Goal: Task Accomplishment & Management: Manage account settings

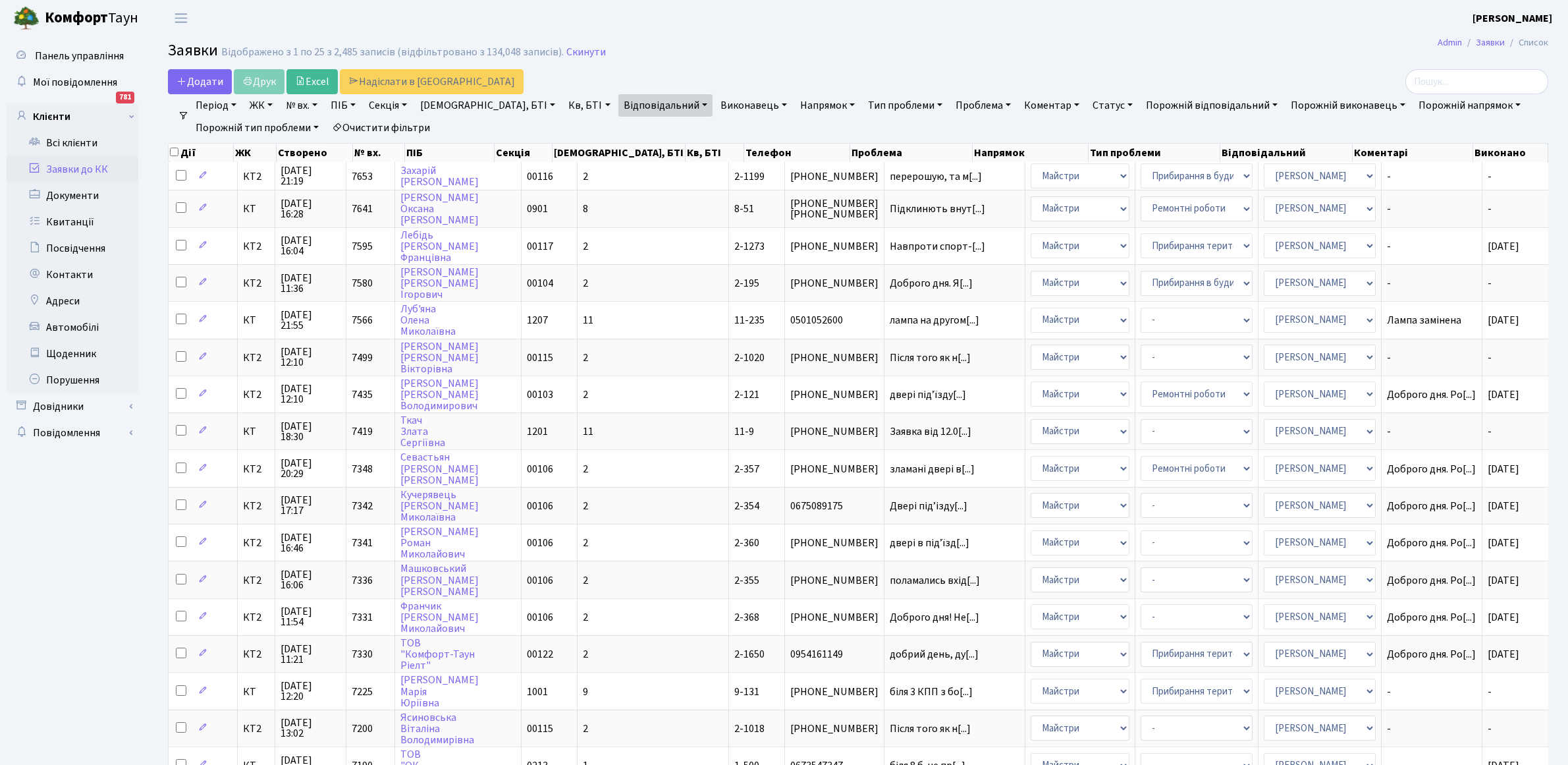
select select "25"
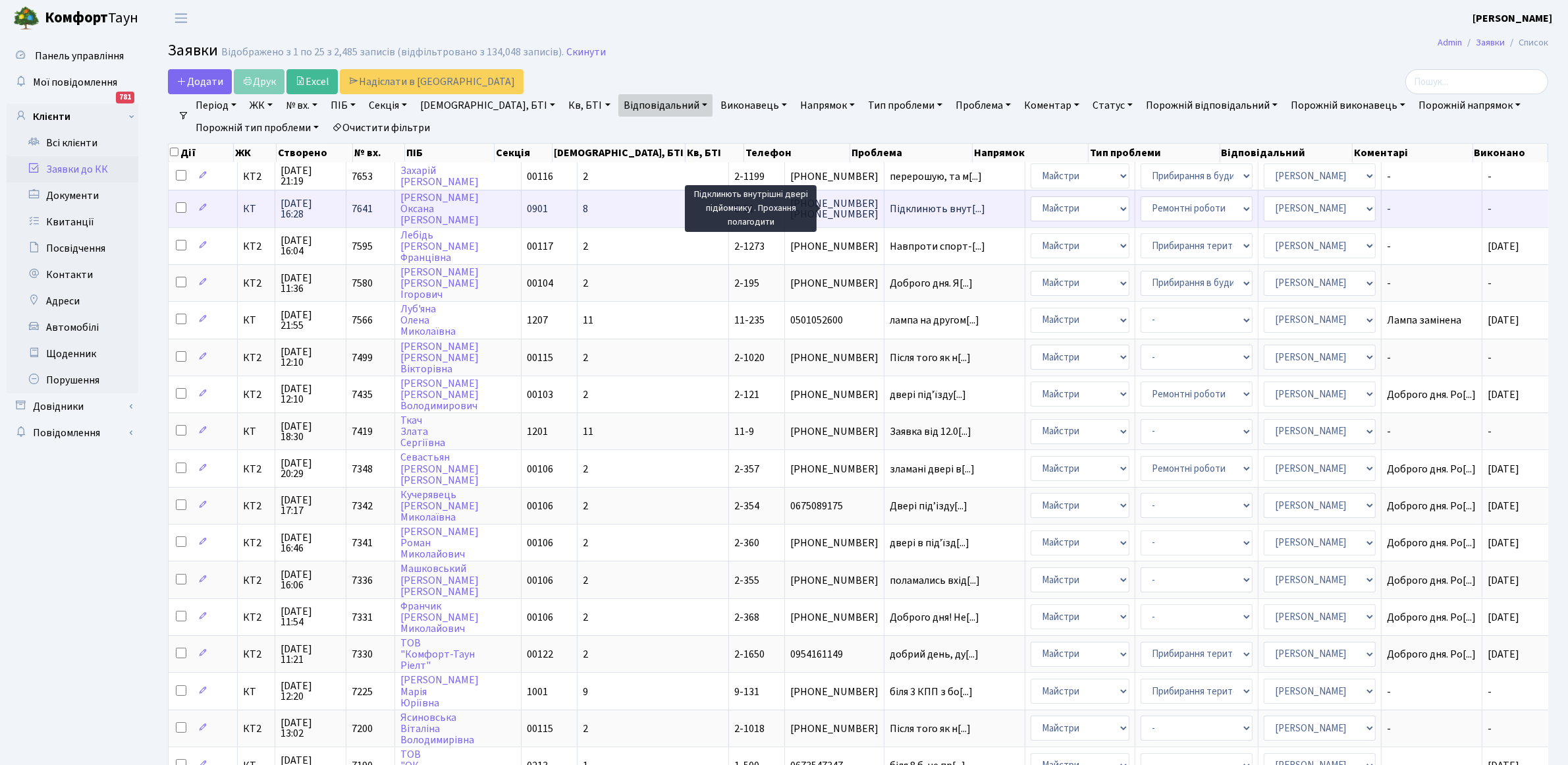
click at [889, 209] on span "Підклинють внут[...]" at bounding box center [937, 209] width 95 height 15
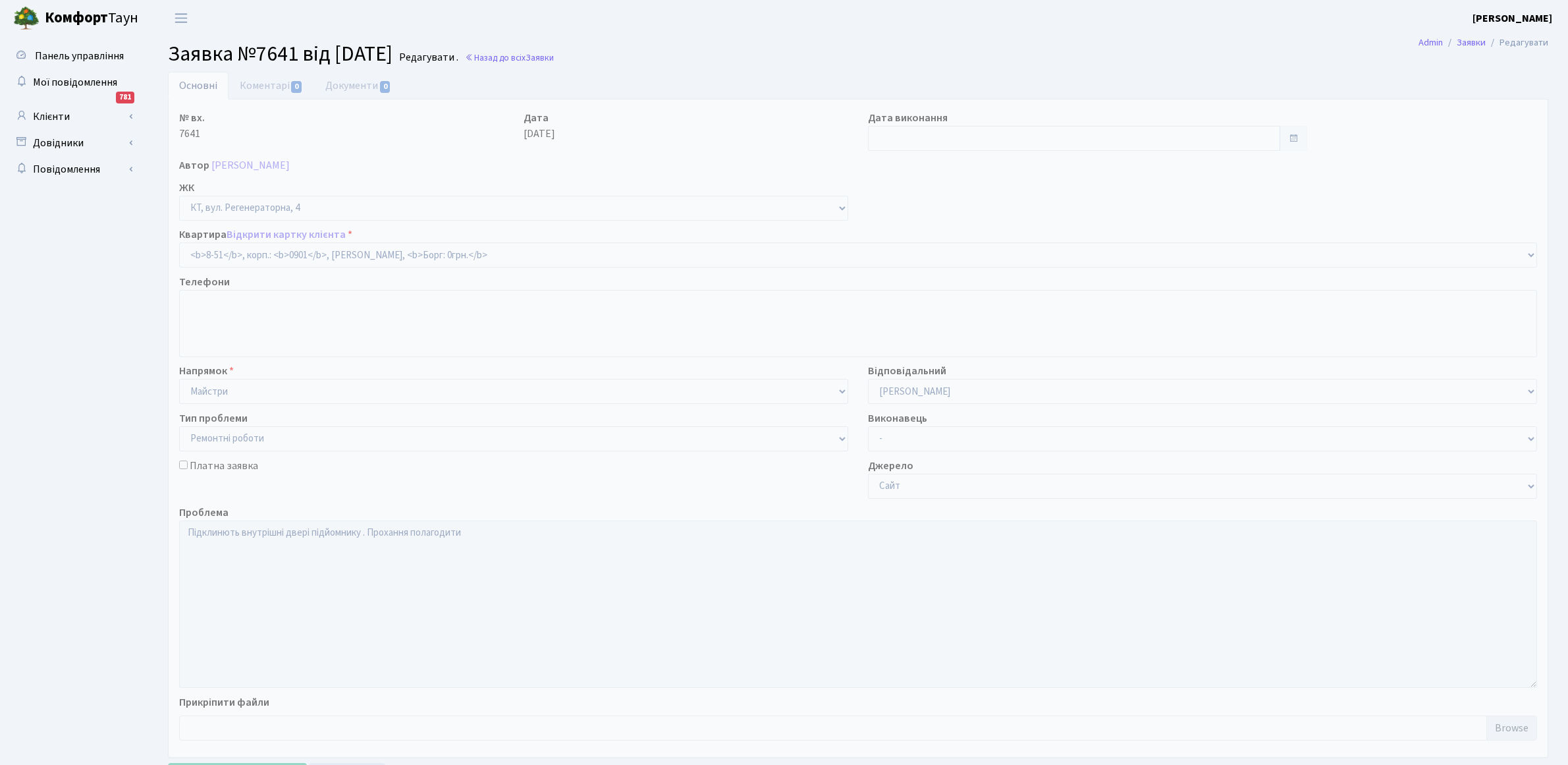
select select "6344"
select select "62"
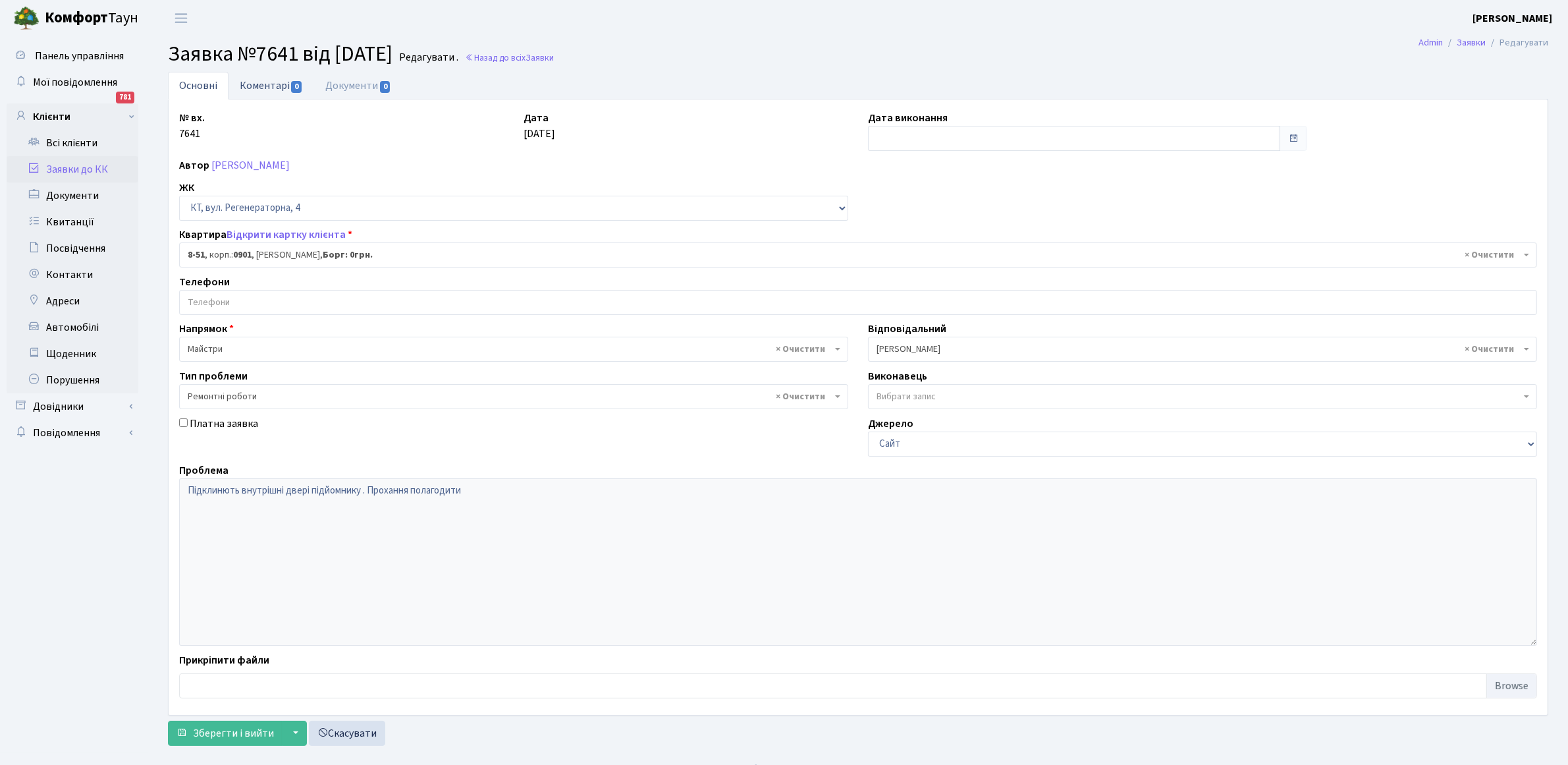
click at [278, 84] on link "Коментарі 0" at bounding box center [271, 85] width 85 height 27
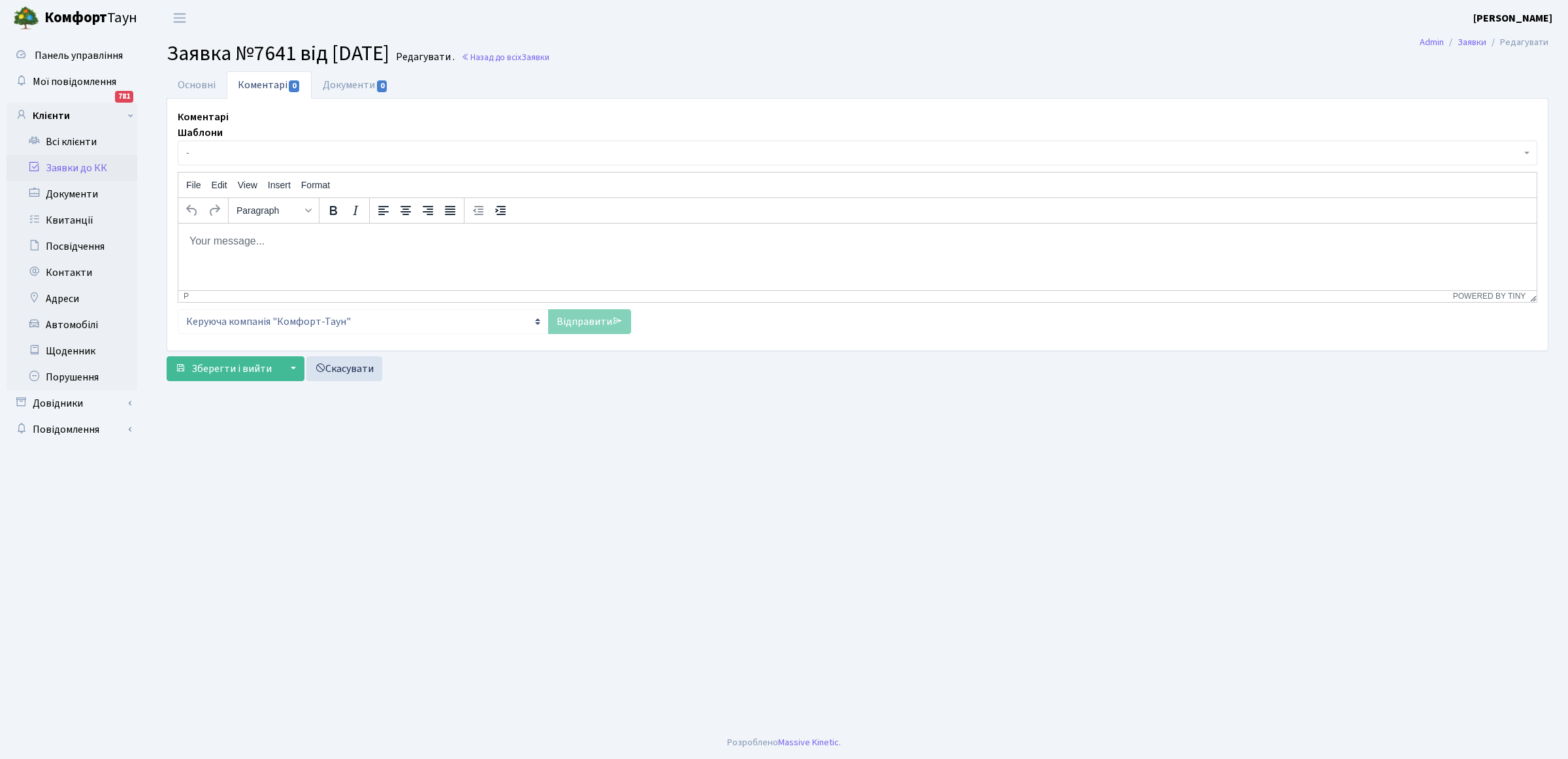
click at [213, 246] on body "Rich Text Area. Press ALT-0 for help." at bounding box center [857, 241] width 1337 height 15
click at [585, 329] on link "Відправити" at bounding box center [589, 321] width 83 height 25
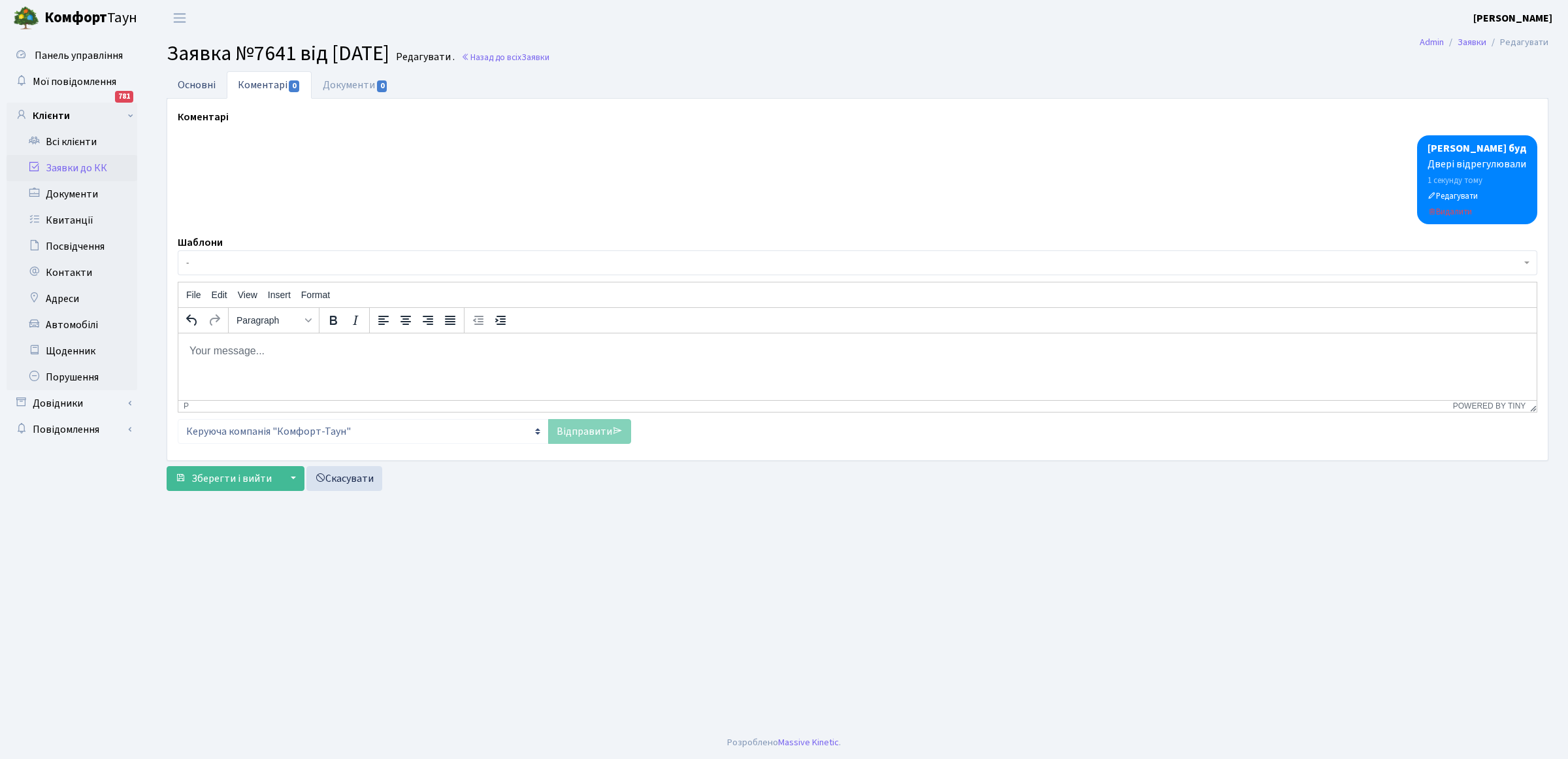
click at [204, 87] on link "Основні" at bounding box center [196, 85] width 60 height 27
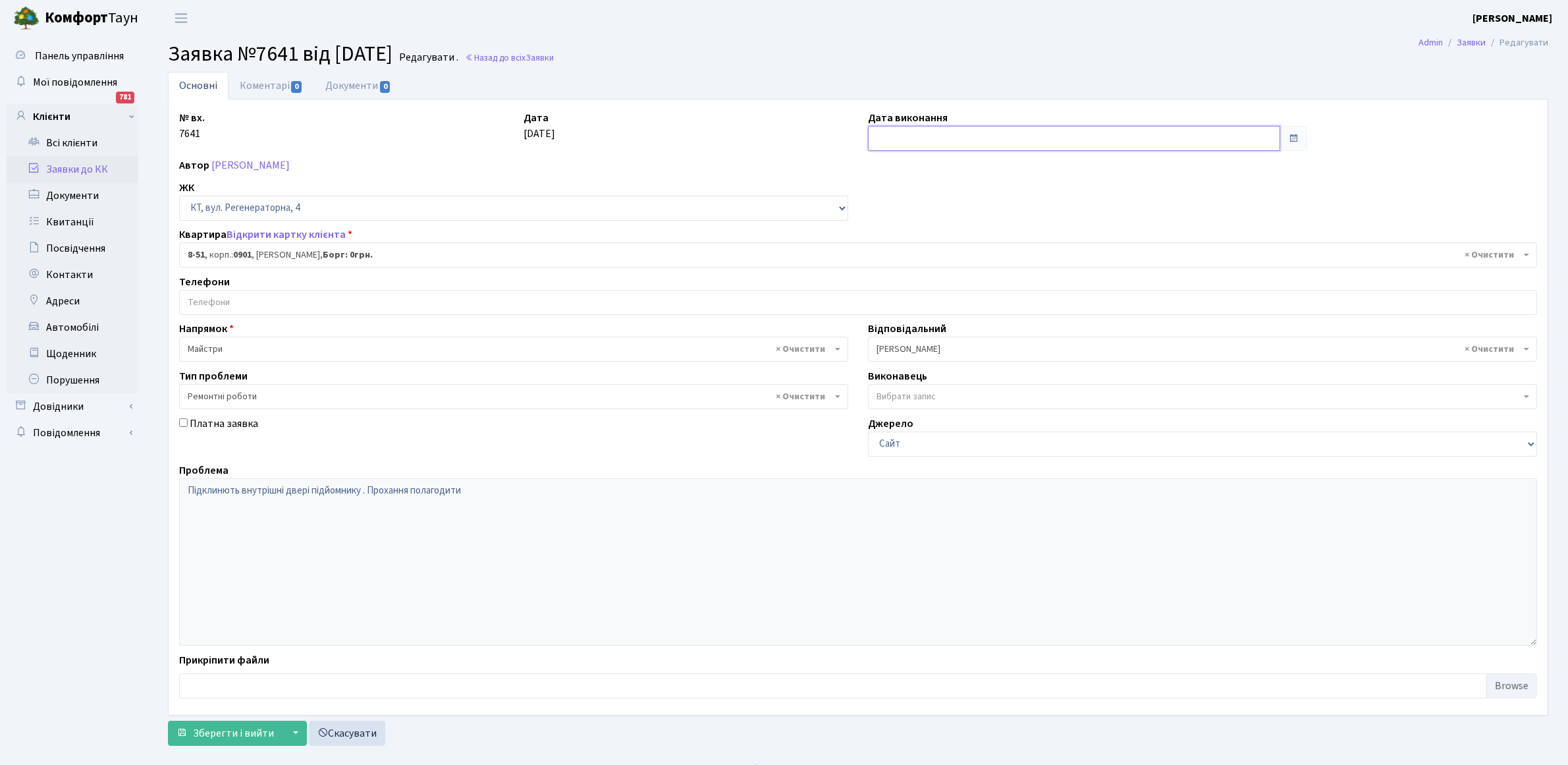
click at [918, 132] on input "text" at bounding box center [1074, 138] width 412 height 25
click at [941, 228] on td "4" at bounding box center [941, 225] width 20 height 20
type input "[DATE]"
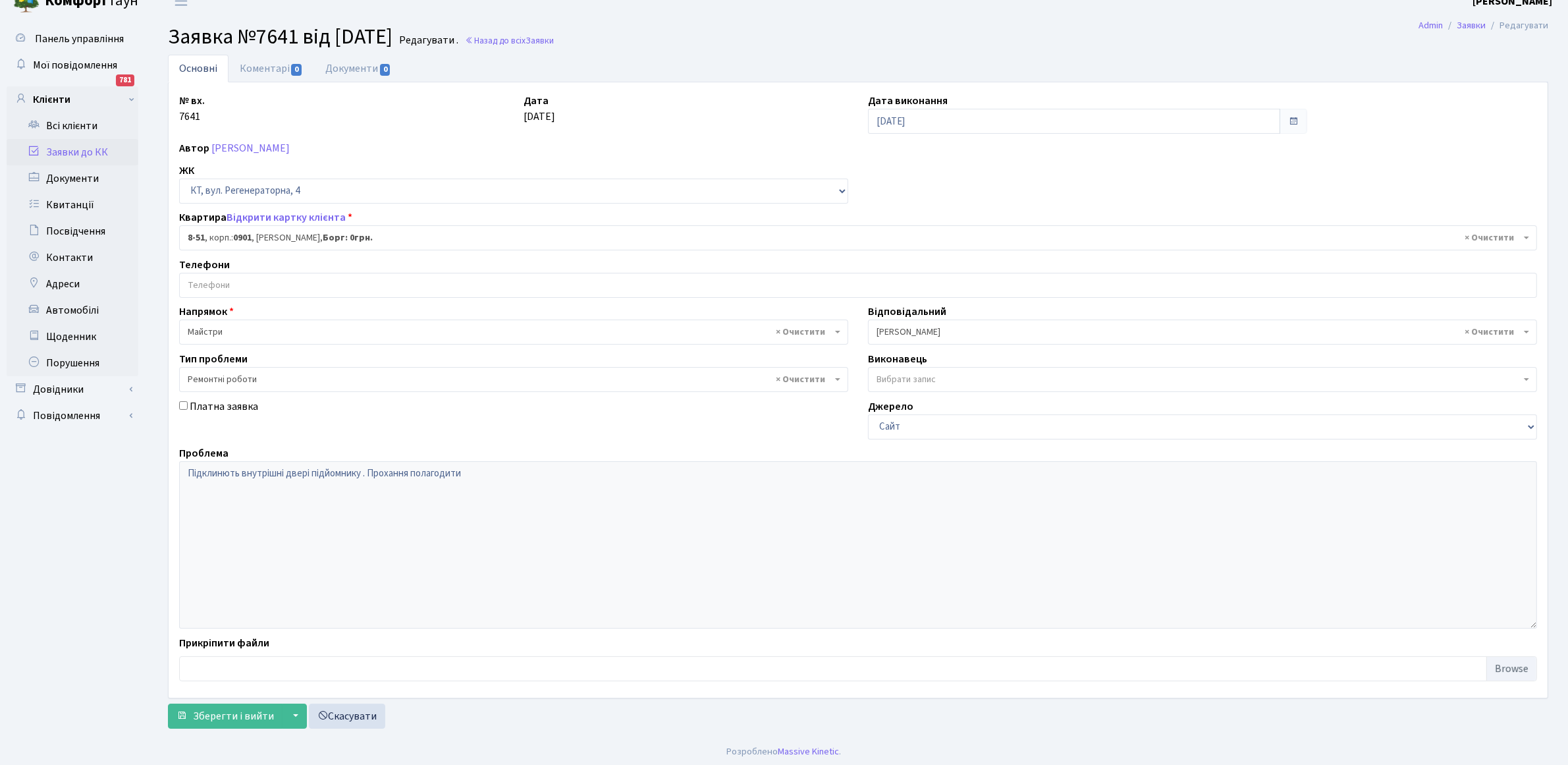
scroll to position [21, 0]
click at [205, 715] on span "Зберегти і вийти" at bounding box center [233, 713] width 81 height 15
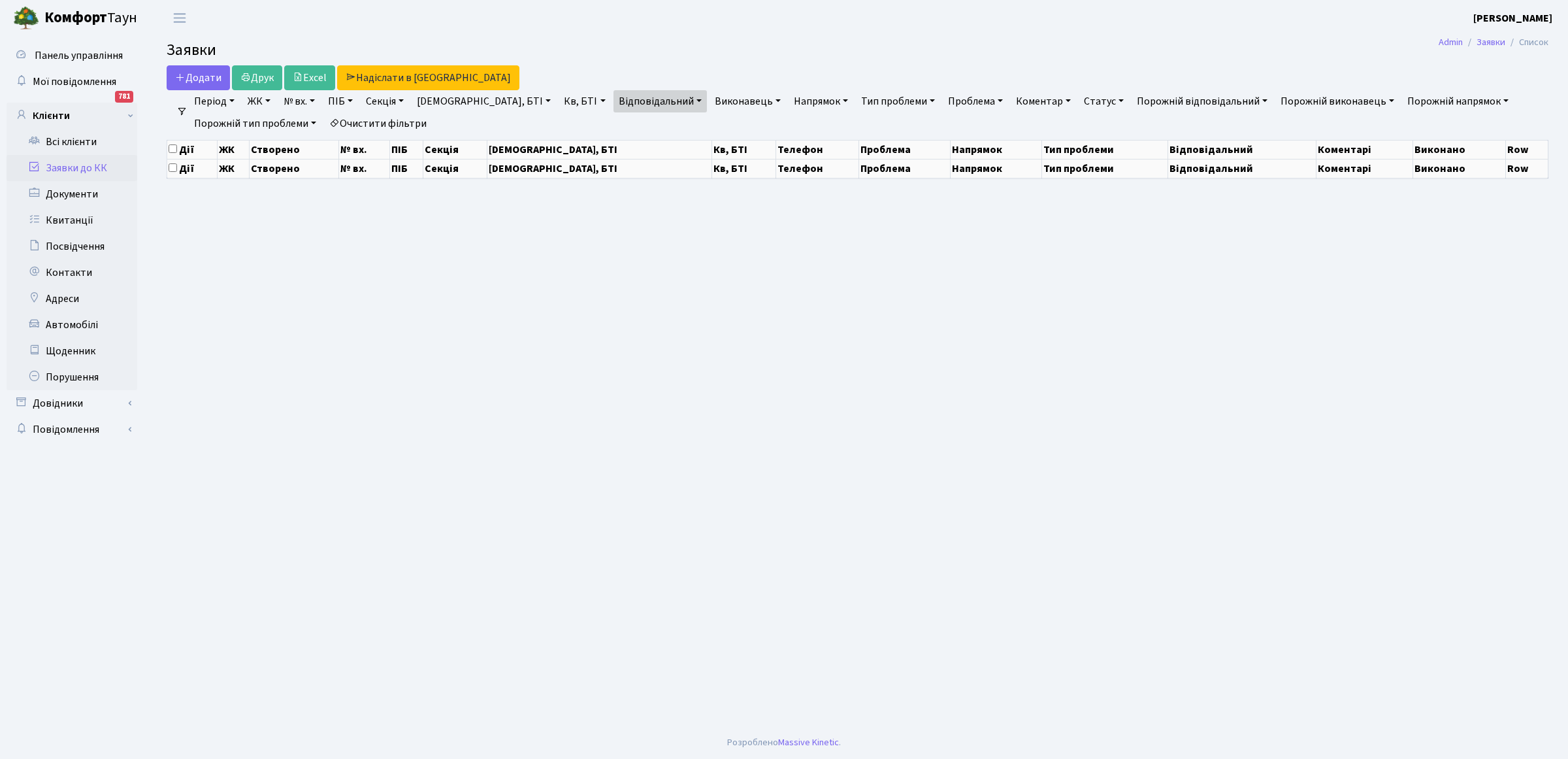
select select "25"
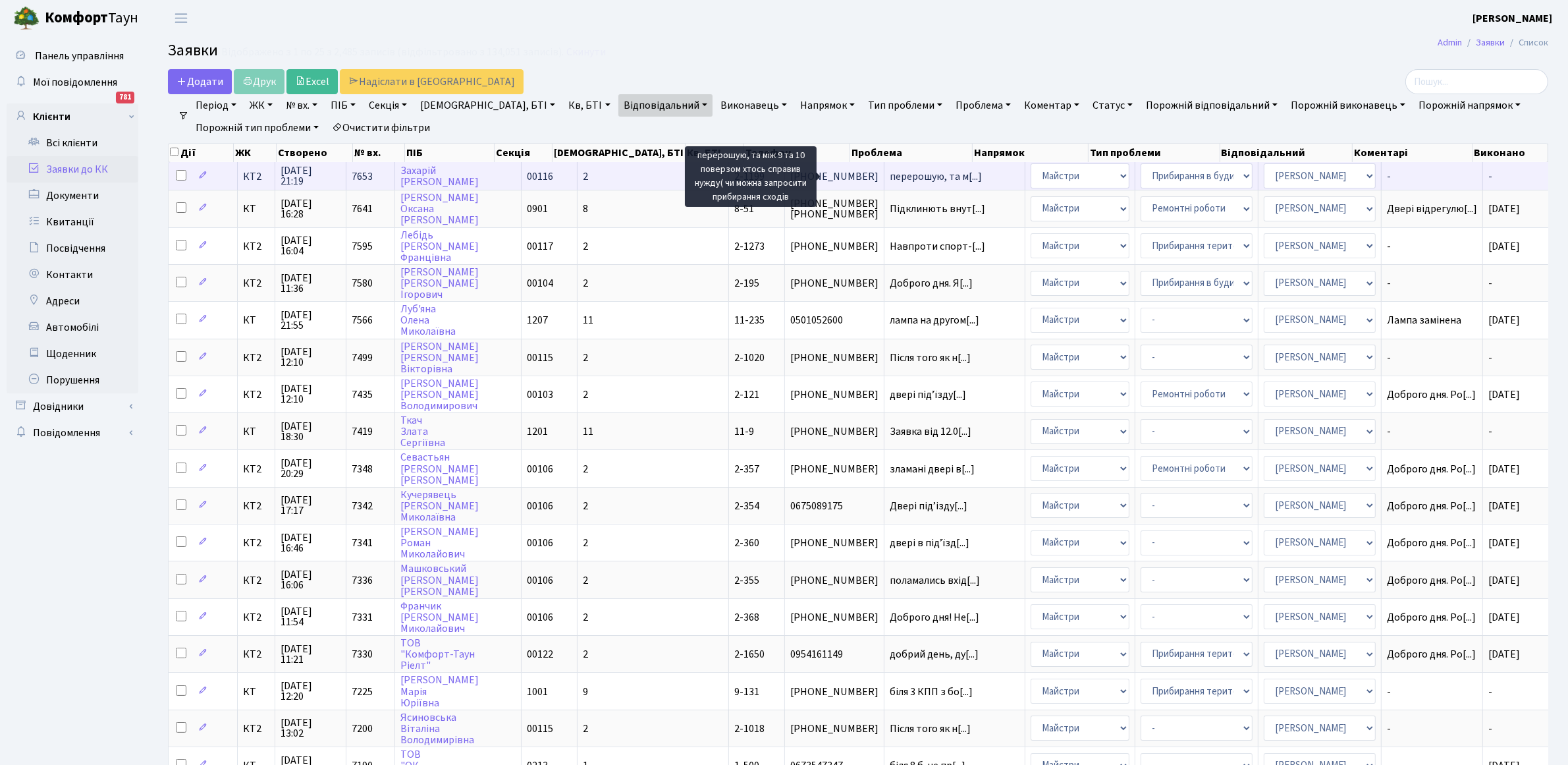
click at [889, 176] on span "перерошую, та м[...]" at bounding box center [935, 177] width 92 height 15
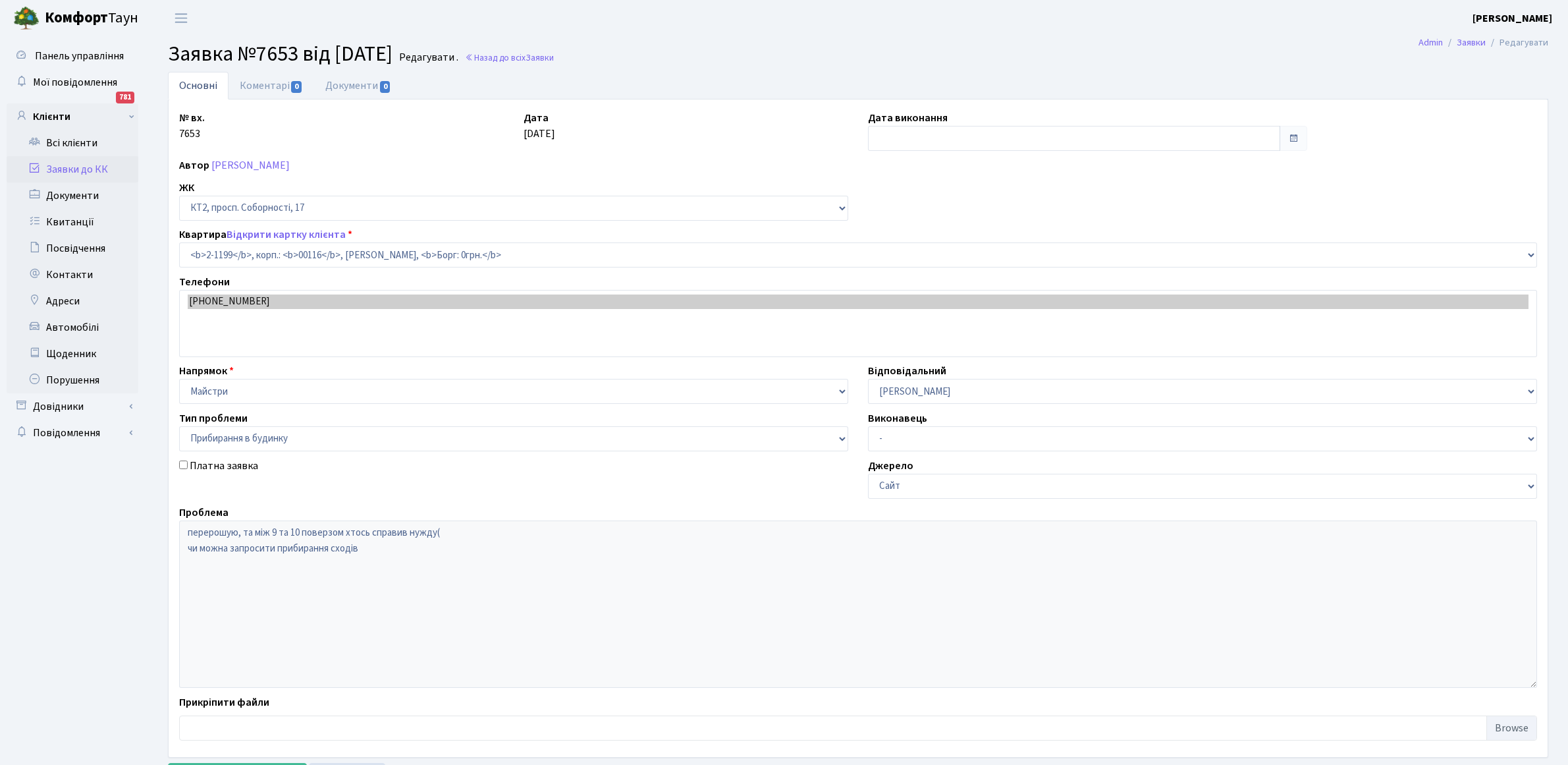
select select "12814"
select select "58"
click at [261, 87] on link "Коментарі 0" at bounding box center [271, 85] width 85 height 27
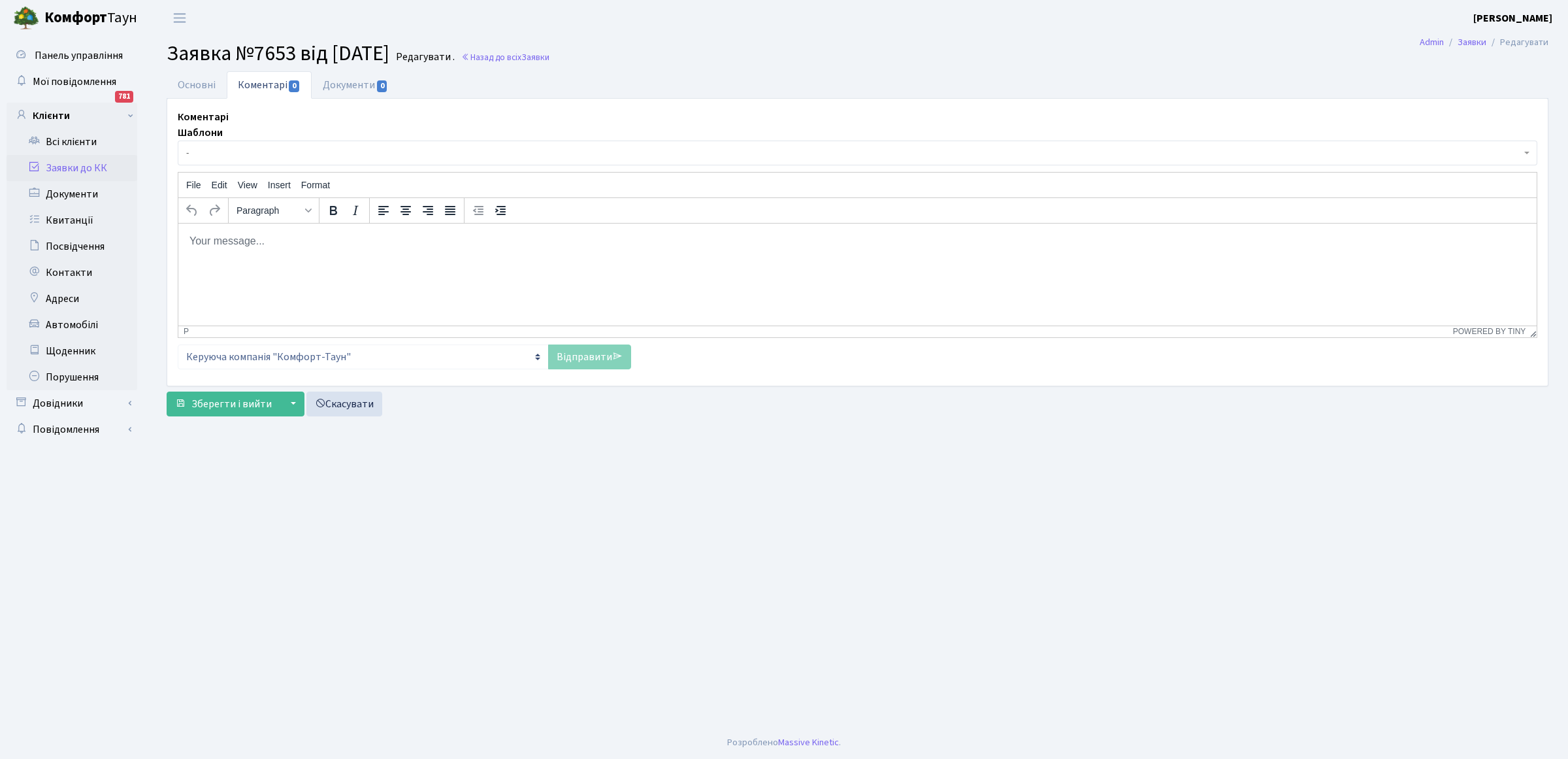
click at [214, 258] on html at bounding box center [857, 240] width 1359 height 35
click at [613, 355] on icon at bounding box center [617, 356] width 11 height 11
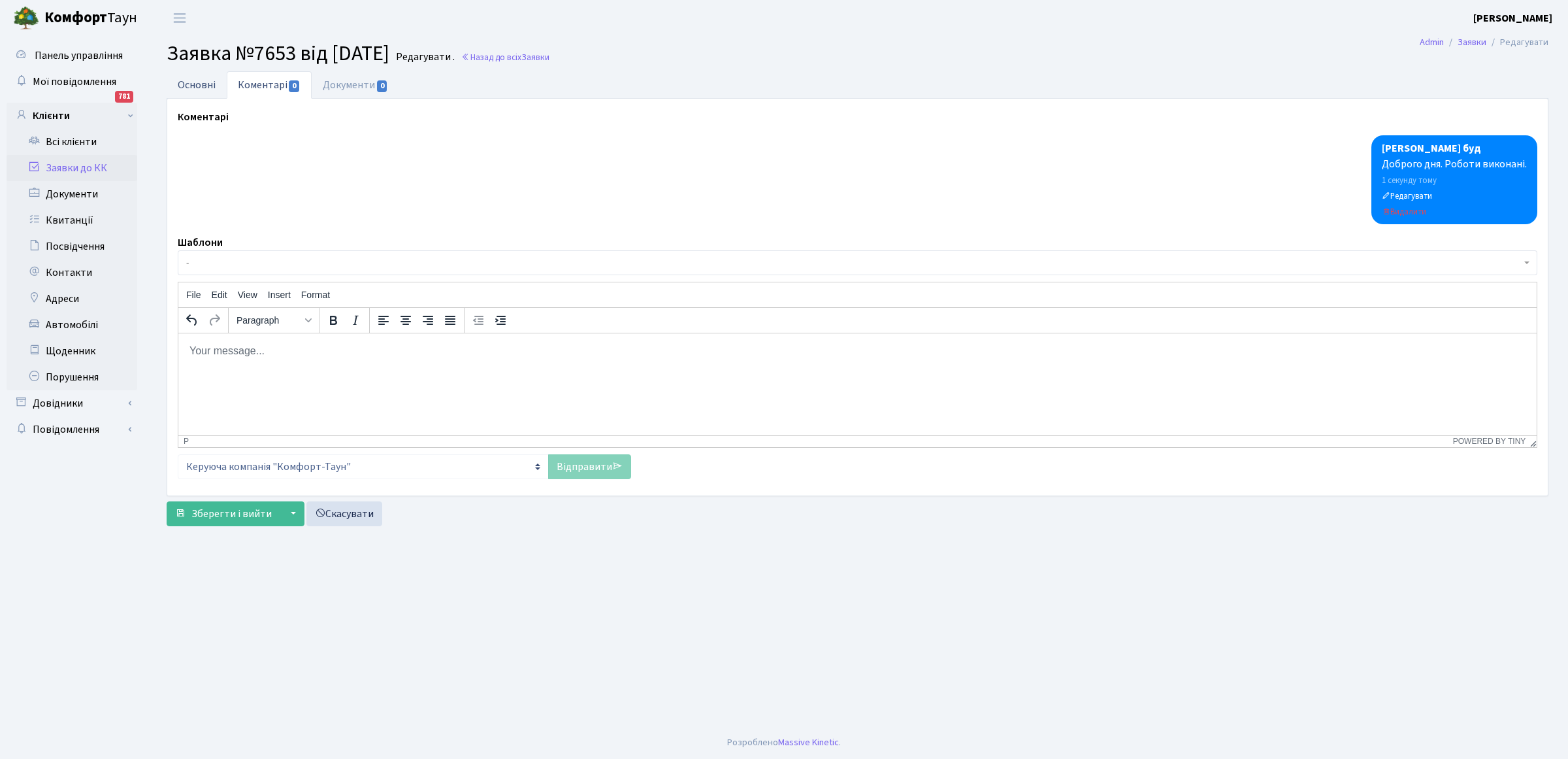
click at [196, 85] on link "Основні" at bounding box center [196, 85] width 60 height 27
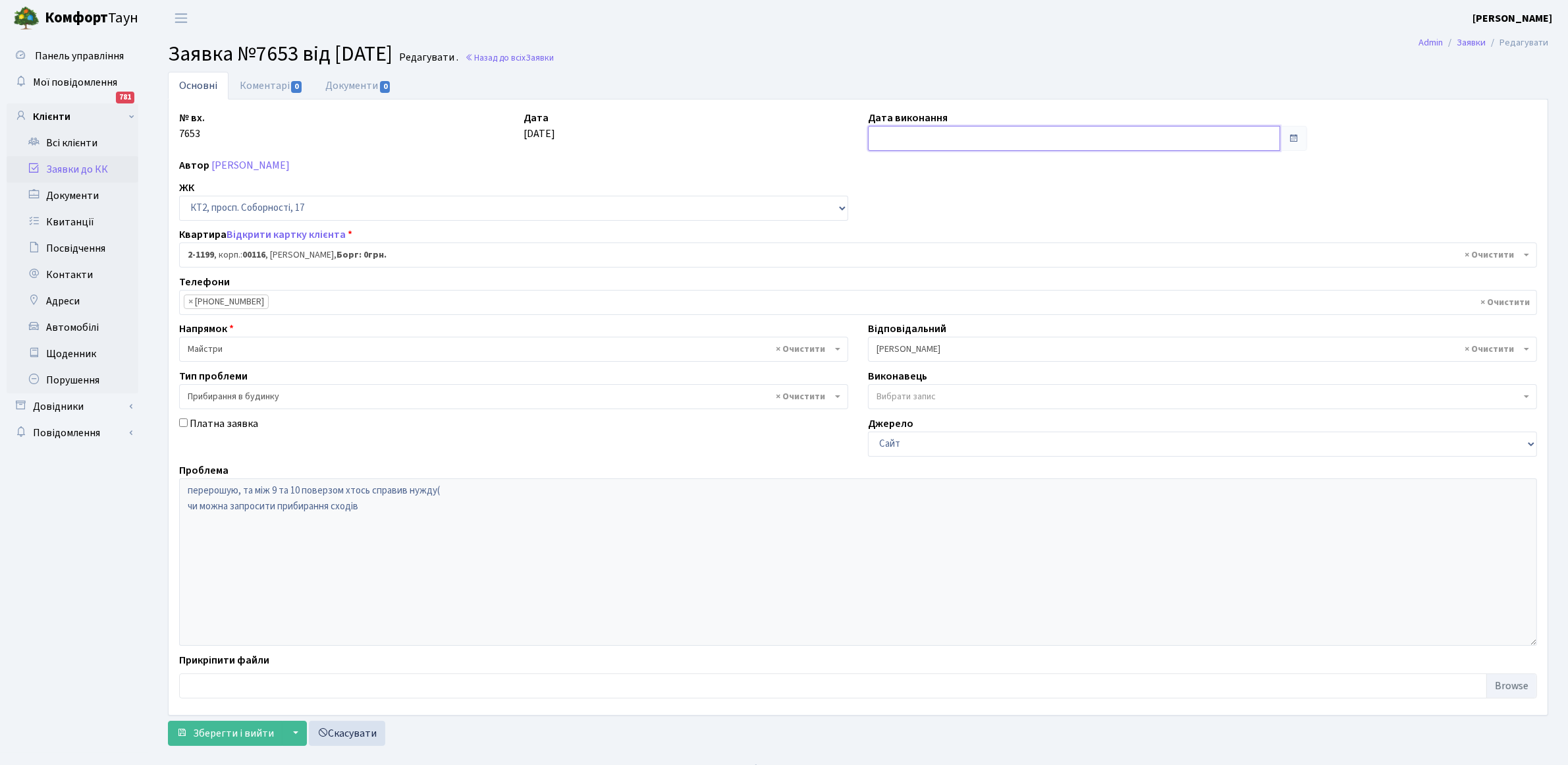
click at [972, 139] on input "text" at bounding box center [1074, 138] width 412 height 25
click at [942, 222] on td "4" at bounding box center [941, 225] width 20 height 20
type input "[DATE]"
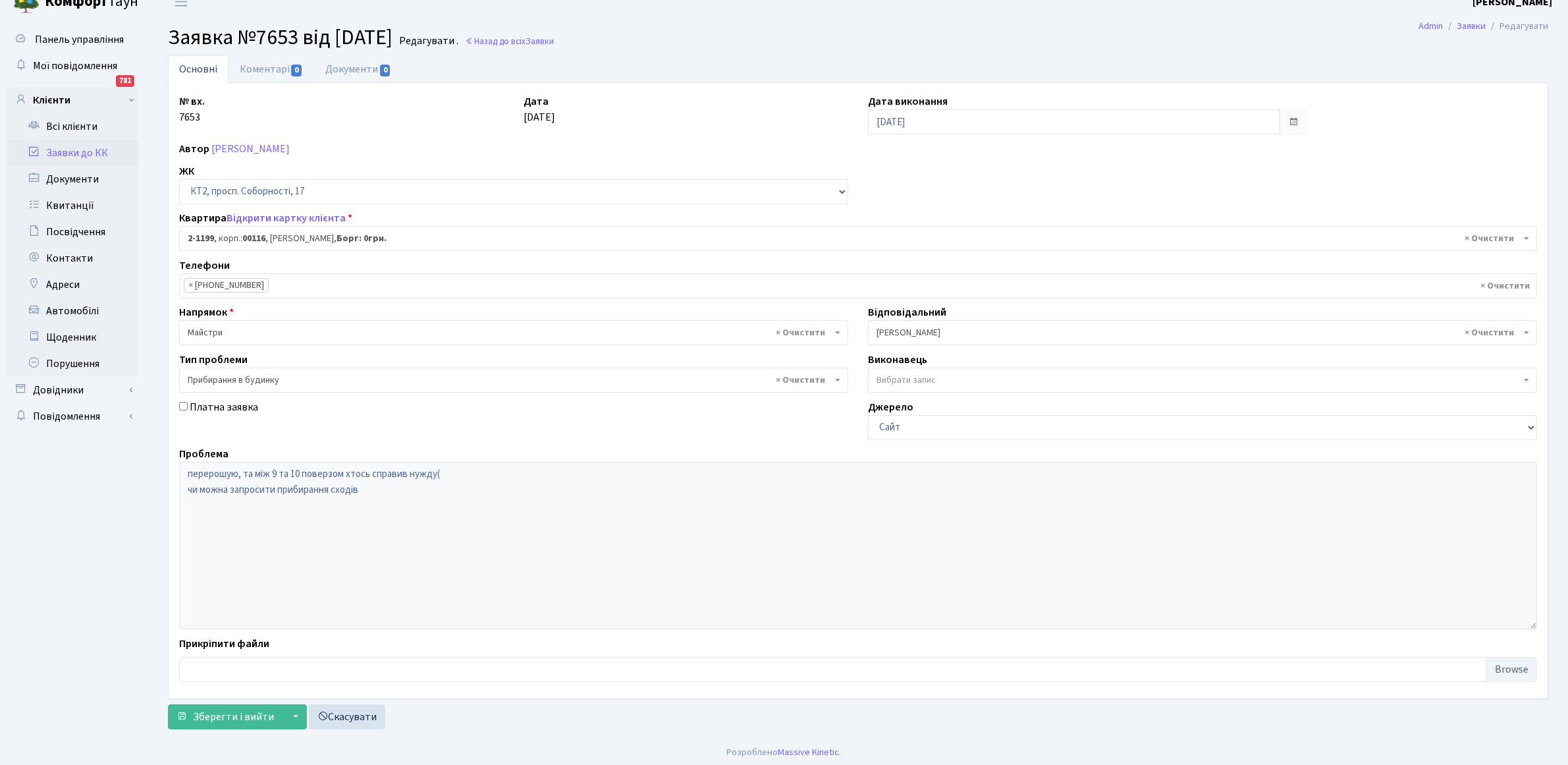
scroll to position [21, 0]
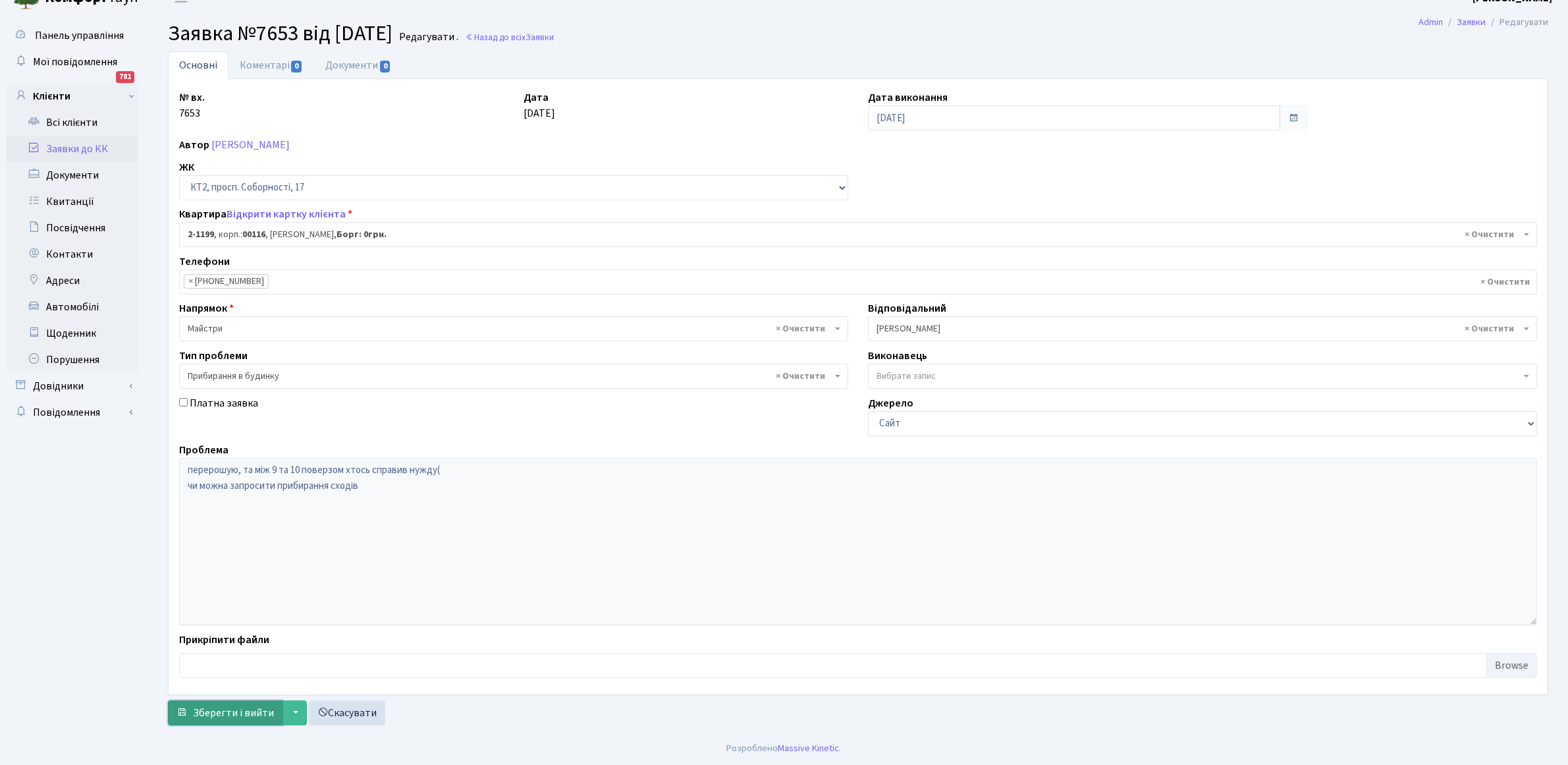
click at [188, 705] on button "Зберегти і вийти" at bounding box center [225, 713] width 114 height 25
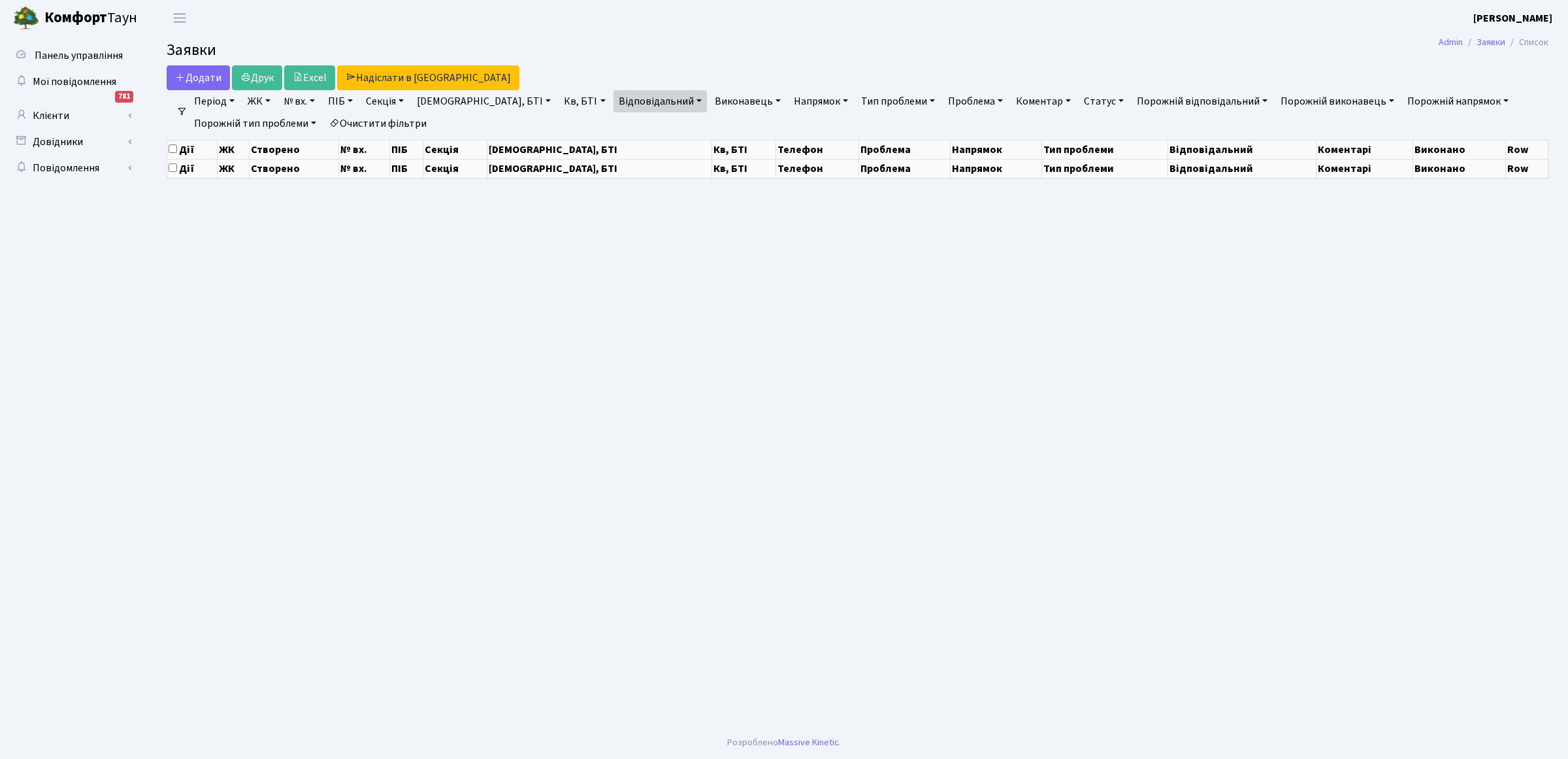
select select "25"
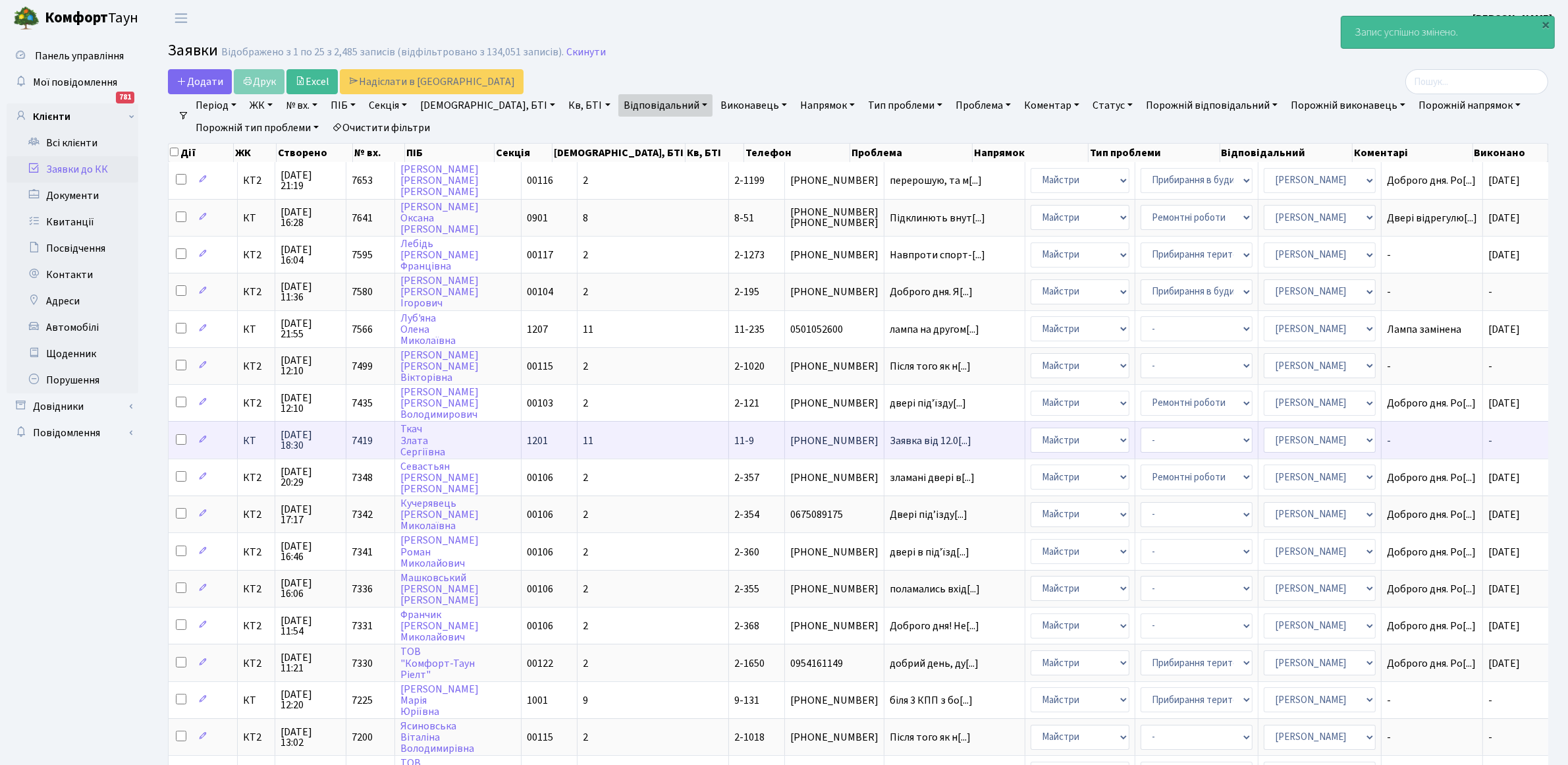
scroll to position [2, 0]
